Goal: Information Seeking & Learning: Stay updated

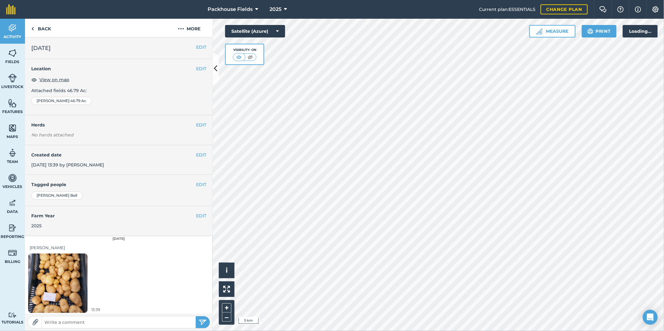
scroll to position [2, 0]
click at [39, 29] on link "Back" at bounding box center [41, 28] width 32 height 18
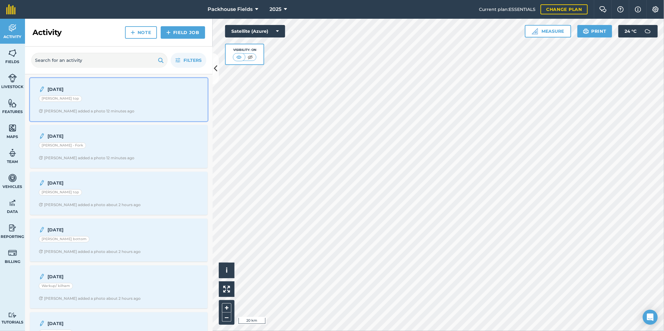
click at [136, 111] on span "[PERSON_NAME] added a photo 12 minutes ago" at bounding box center [119, 111] width 160 height 5
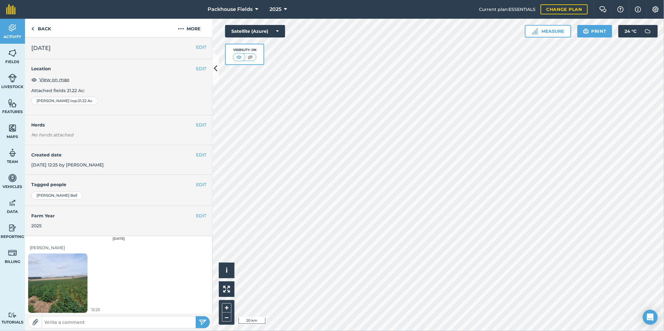
click at [68, 289] on img at bounding box center [57, 283] width 59 height 79
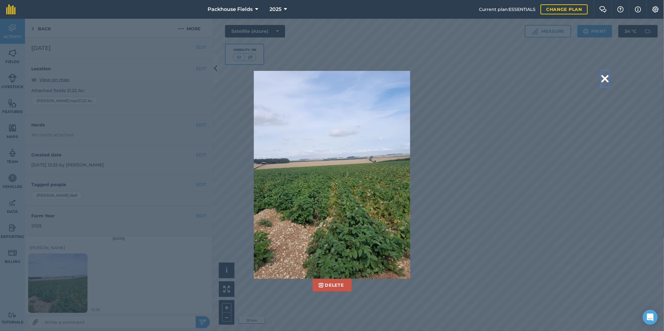
click at [605, 77] on button at bounding box center [604, 79] width 7 height 16
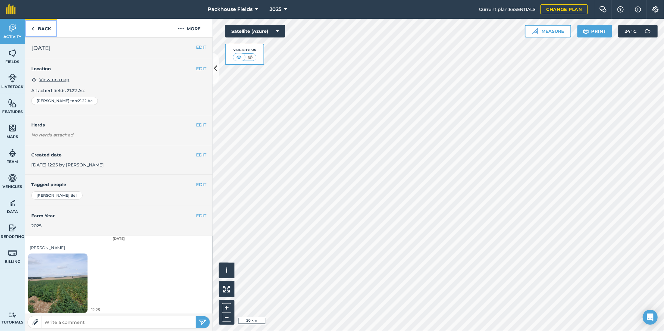
click at [51, 28] on link "Back" at bounding box center [41, 28] width 32 height 18
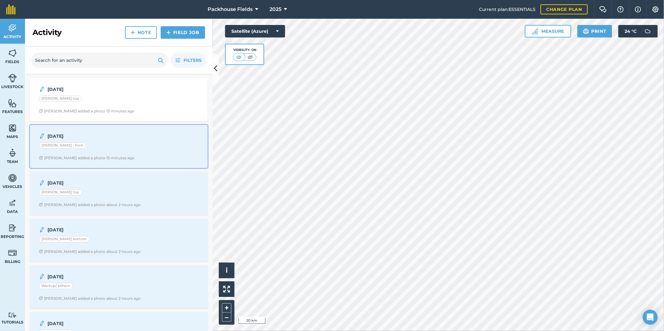
click at [103, 137] on strong "[DATE]" at bounding box center [96, 136] width 99 height 7
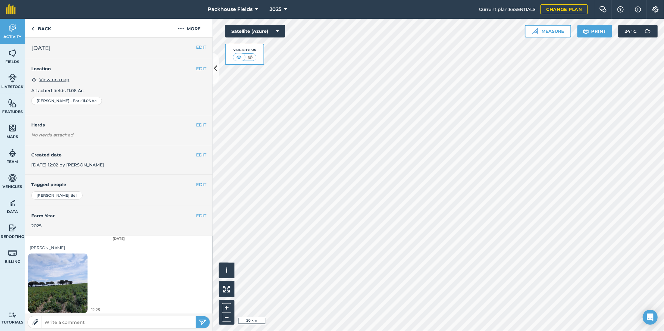
click at [72, 274] on img at bounding box center [57, 283] width 59 height 79
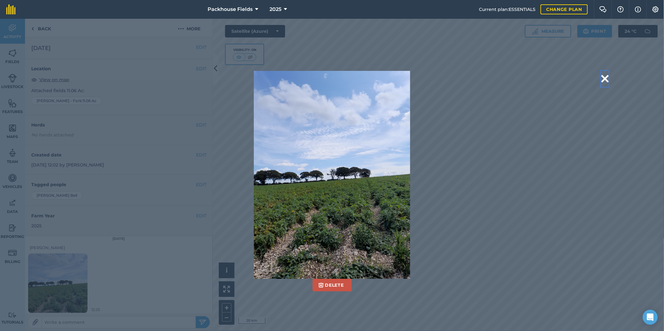
click at [605, 74] on button at bounding box center [604, 79] width 7 height 16
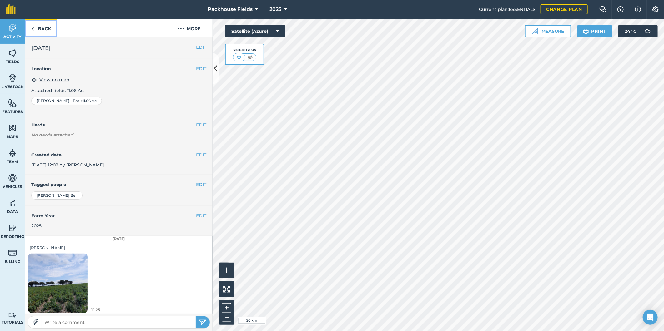
click at [50, 27] on link "Back" at bounding box center [41, 28] width 32 height 18
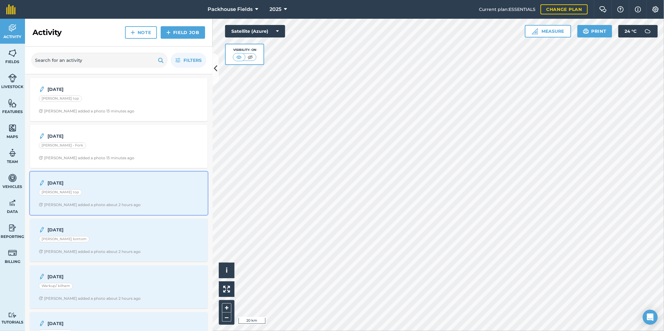
click at [107, 183] on strong "[DATE]" at bounding box center [96, 183] width 99 height 7
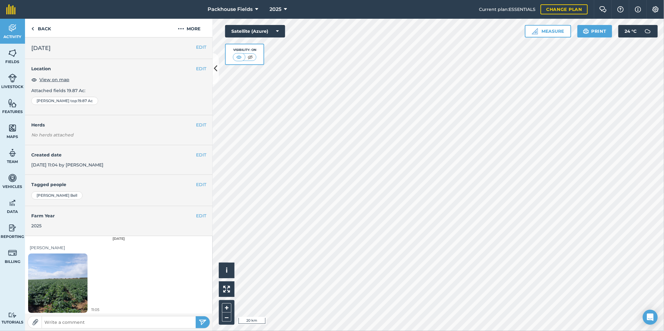
scroll to position [2, 0]
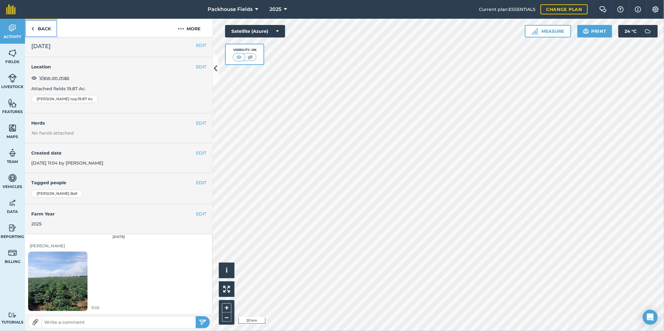
click at [39, 23] on link "Back" at bounding box center [41, 28] width 32 height 18
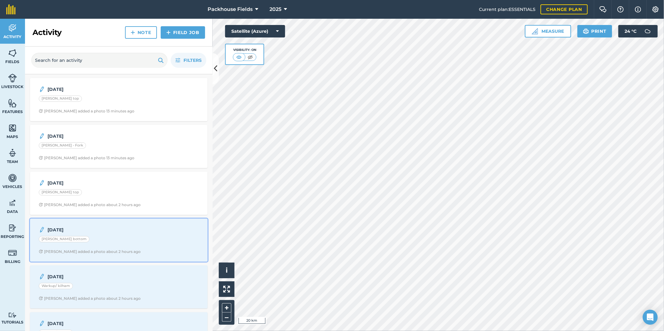
click at [134, 235] on div "[DATE] [PERSON_NAME] bottom [PERSON_NAME] added a photo about 2 hours ago" at bounding box center [119, 240] width 170 height 36
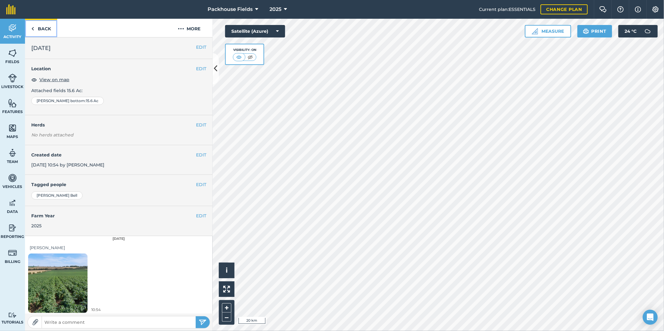
click at [45, 29] on link "Back" at bounding box center [41, 28] width 32 height 18
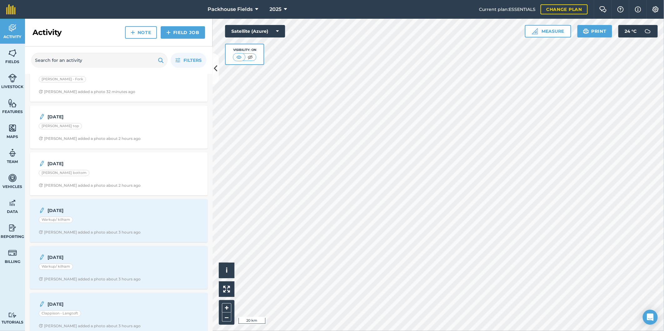
scroll to position [81, 0]
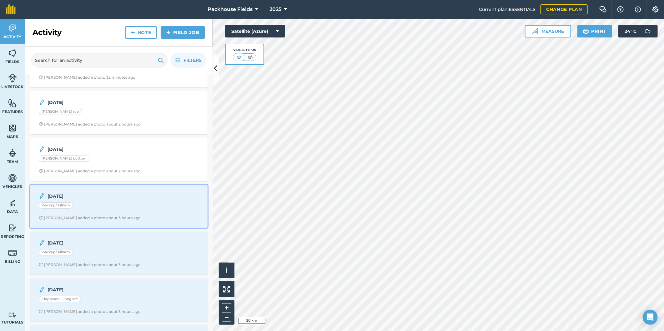
click at [110, 201] on div "[DATE] Warkup/ [PERSON_NAME] added a photo about 3 hours ago" at bounding box center [119, 207] width 170 height 36
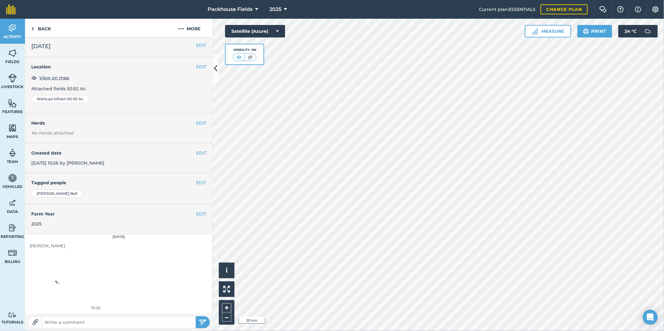
scroll to position [2, 0]
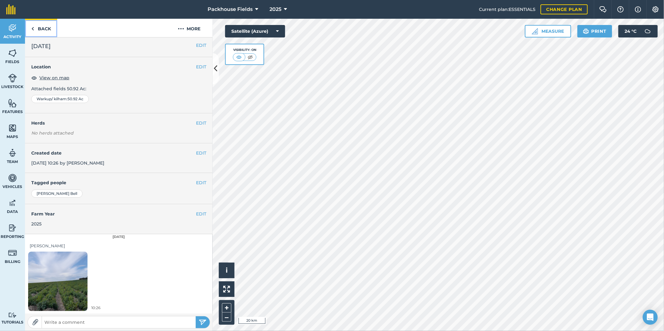
click at [41, 30] on link "Back" at bounding box center [41, 28] width 32 height 18
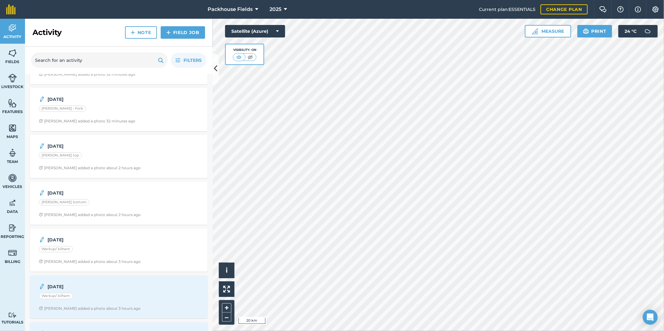
scroll to position [92, 0]
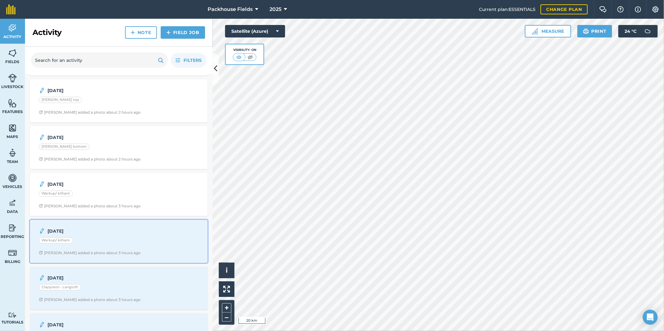
click at [97, 250] on div "[DATE] Warkup/ [PERSON_NAME] added a photo about 3 hours ago" at bounding box center [119, 242] width 170 height 36
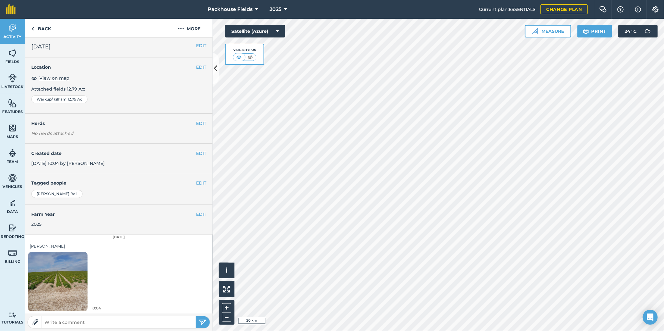
scroll to position [2, 0]
click at [42, 25] on link "Back" at bounding box center [41, 28] width 32 height 18
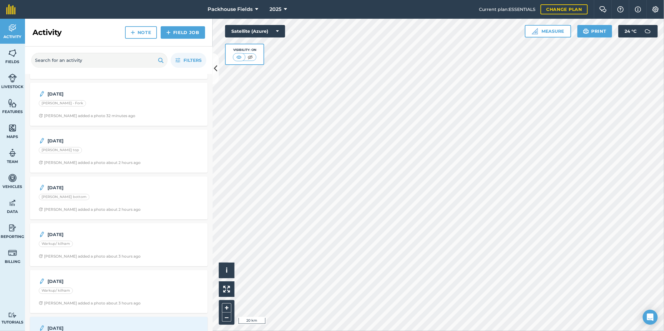
scroll to position [92, 0]
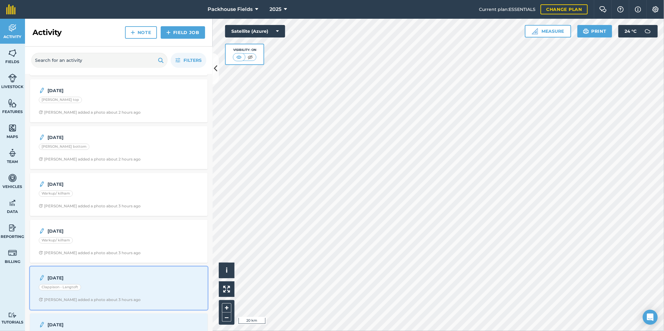
click at [120, 288] on div "Clappison - Langtoft" at bounding box center [119, 288] width 160 height 8
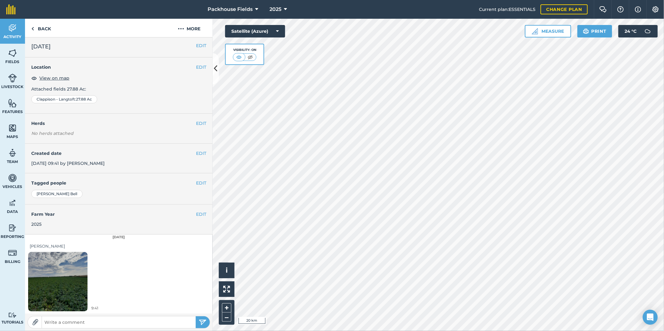
scroll to position [2, 0]
click at [45, 26] on link "Back" at bounding box center [41, 28] width 32 height 18
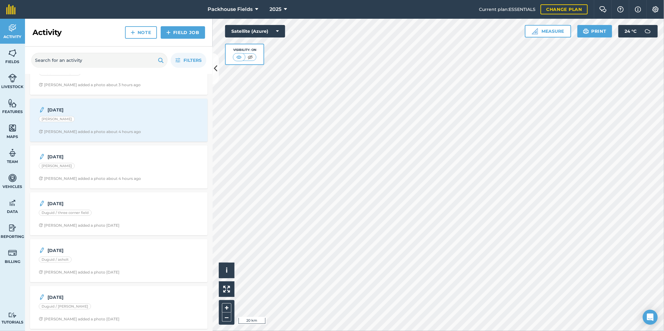
scroll to position [324, 0]
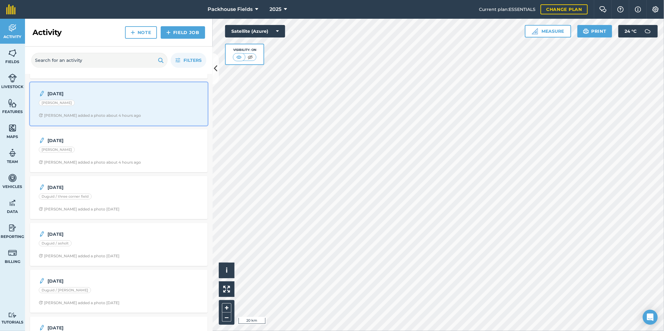
click at [86, 114] on div "[DATE] [PERSON_NAME] [PERSON_NAME] added a photo about 4 hours ago" at bounding box center [119, 104] width 170 height 36
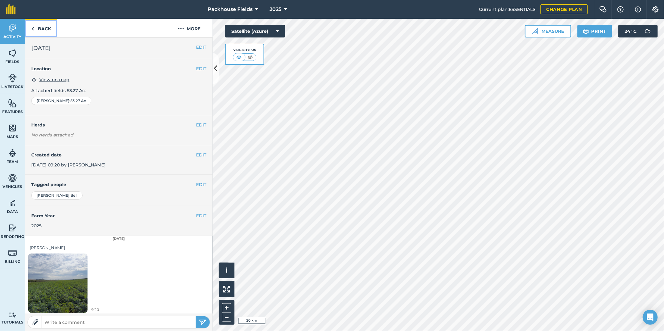
click at [45, 29] on link "Back" at bounding box center [41, 28] width 32 height 18
